Goal: Information Seeking & Learning: Find specific fact

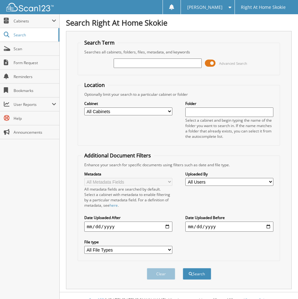
click at [127, 61] on input "text" at bounding box center [158, 62] width 88 height 9
type input "[PERSON_NAME]"
click at [183, 268] on button "Search" at bounding box center [197, 274] width 28 height 12
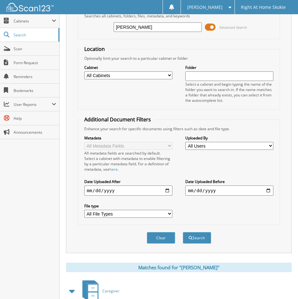
scroll to position [76, 0]
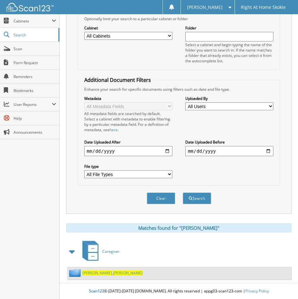
click at [92, 271] on span "[PERSON_NAME]" at bounding box center [97, 272] width 30 height 5
